Goal: Task Accomplishment & Management: Use online tool/utility

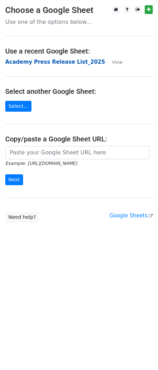
click at [33, 62] on strong "Academy Press Release List_2025" at bounding box center [55, 62] width 100 height 6
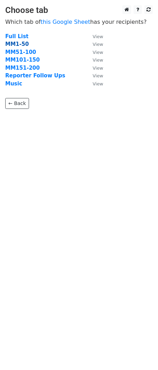
click at [16, 45] on strong "MM1-50" at bounding box center [16, 44] width 23 height 6
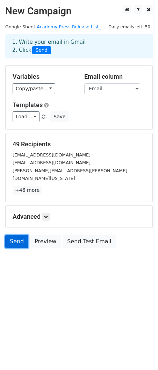
click at [12, 235] on link "Send" at bounding box center [16, 241] width 23 height 13
